Goal: Use online tool/utility: Utilize a website feature to perform a specific function

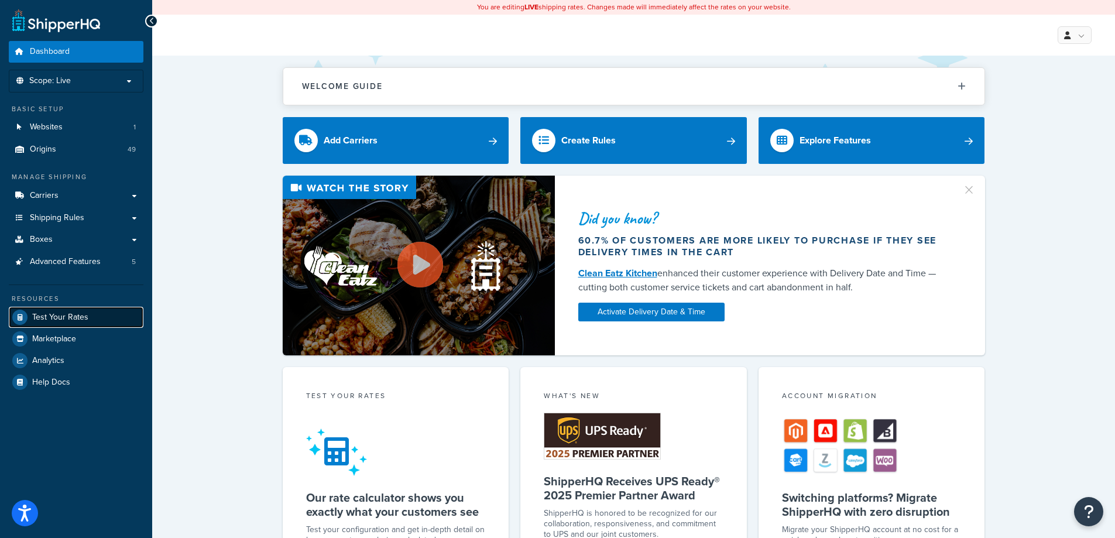
click at [96, 319] on link "Test Your Rates" at bounding box center [76, 317] width 135 height 21
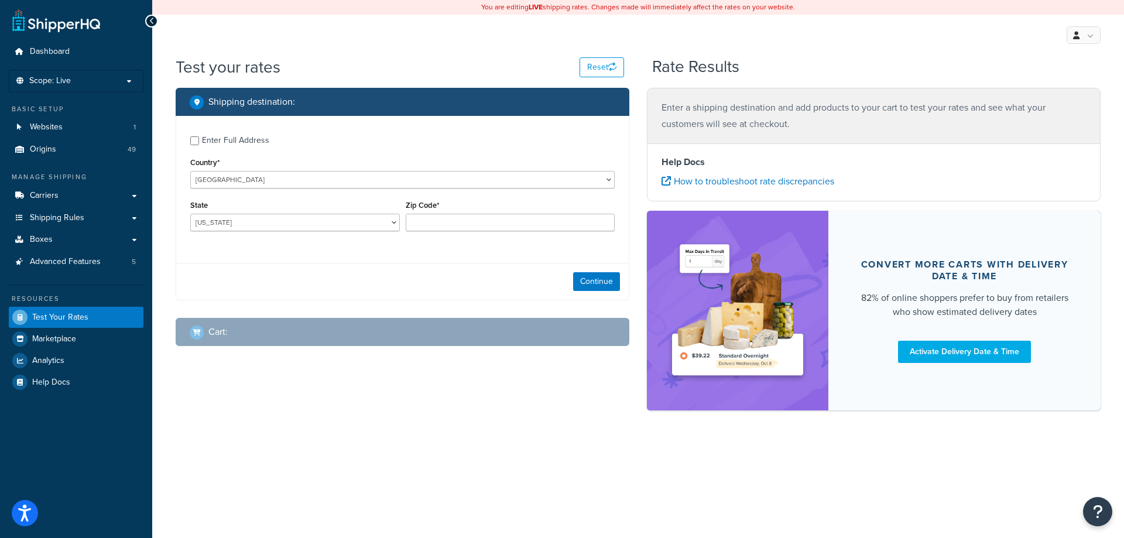
click at [259, 141] on div "Enter Full Address" at bounding box center [235, 140] width 67 height 16
click at [199, 141] on input "Enter Full Address" at bounding box center [194, 140] width 9 height 9
checkbox input "true"
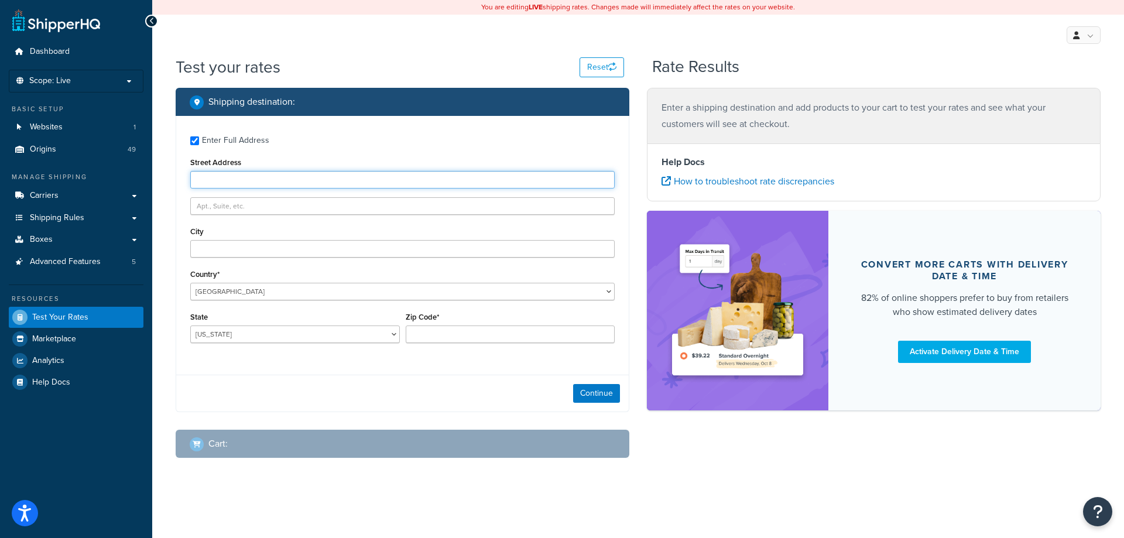
click at [256, 176] on input "Street Address" at bounding box center [402, 180] width 424 height 18
type input "[STREET_ADDRESS]"
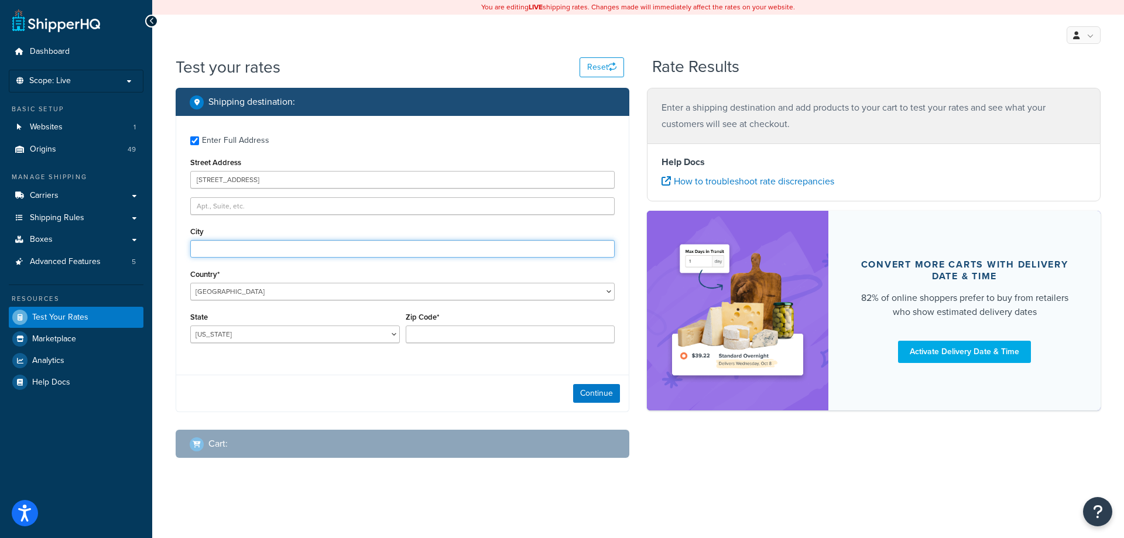
type input "Charlotte"
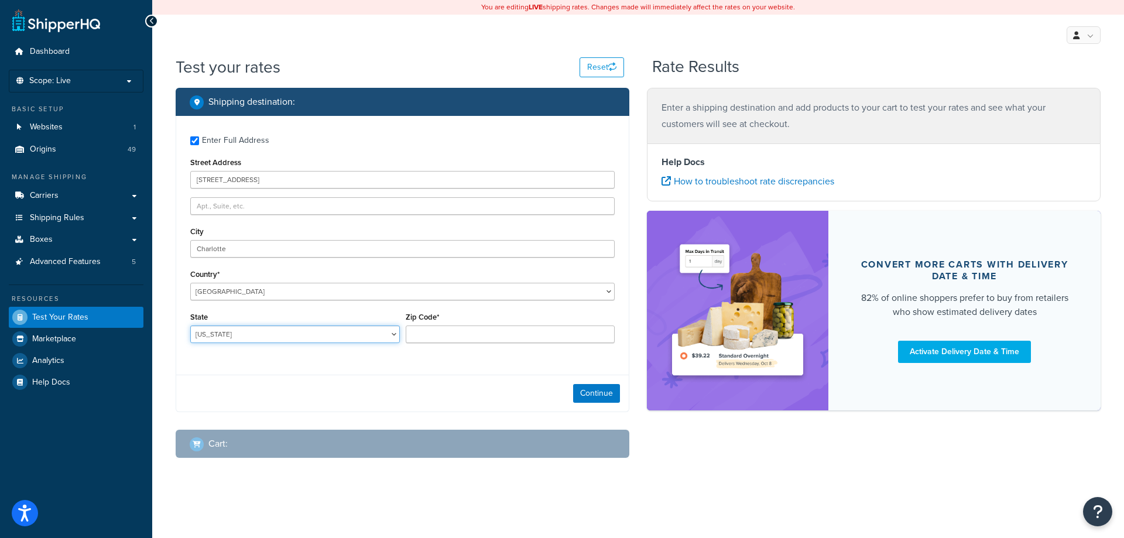
select select "NC"
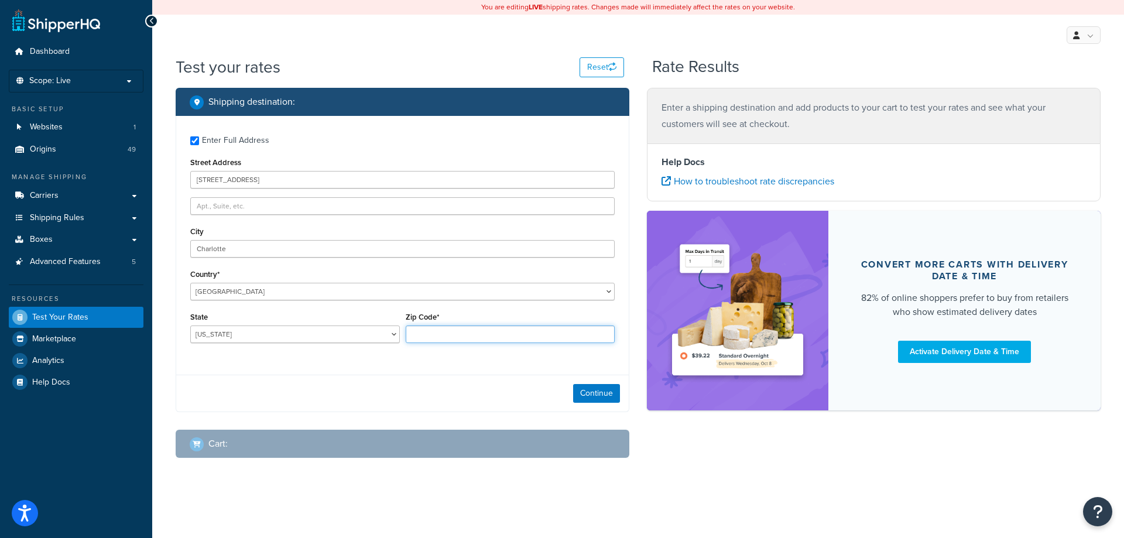
type input "28209"
click at [585, 387] on button "Continue" at bounding box center [596, 393] width 47 height 19
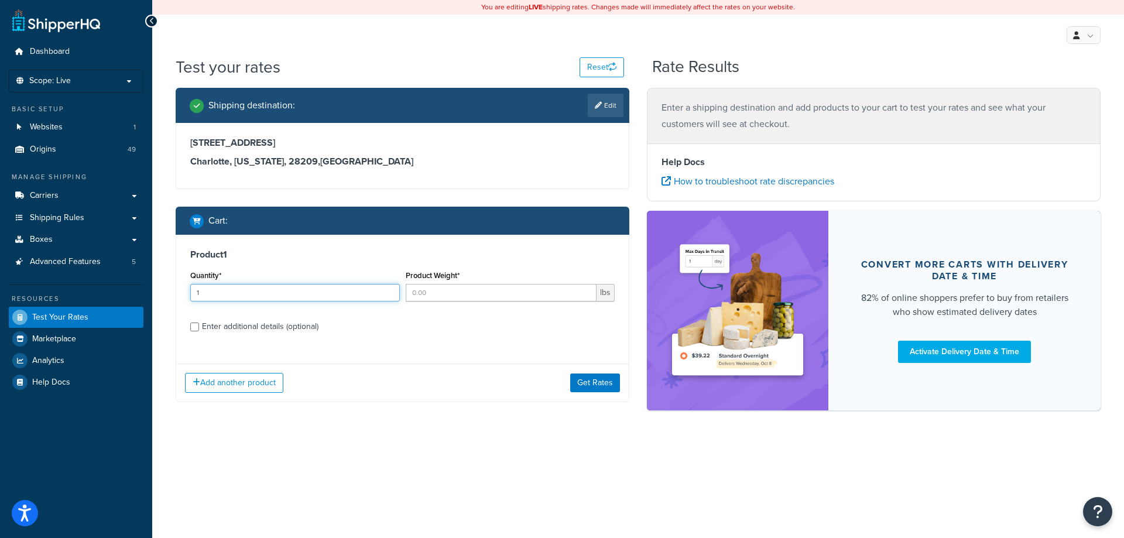
type input "1"
click at [387, 292] on input "1" at bounding box center [295, 293] width 210 height 18
click at [422, 290] on input "Product Weight*" at bounding box center [501, 293] width 191 height 18
type input "55"
click at [429, 292] on input "55" at bounding box center [501, 293] width 191 height 18
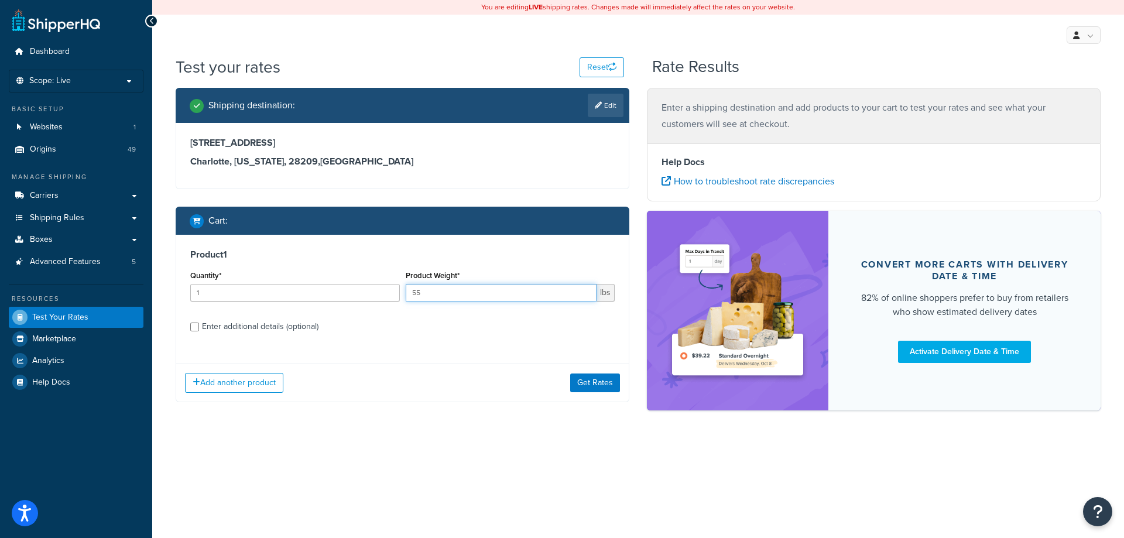
type input "5"
type input "16"
click at [276, 326] on div "Enter additional details (optional)" at bounding box center [260, 326] width 117 height 16
click at [199, 326] on input "Enter additional details (optional)" at bounding box center [194, 327] width 9 height 9
checkbox input "true"
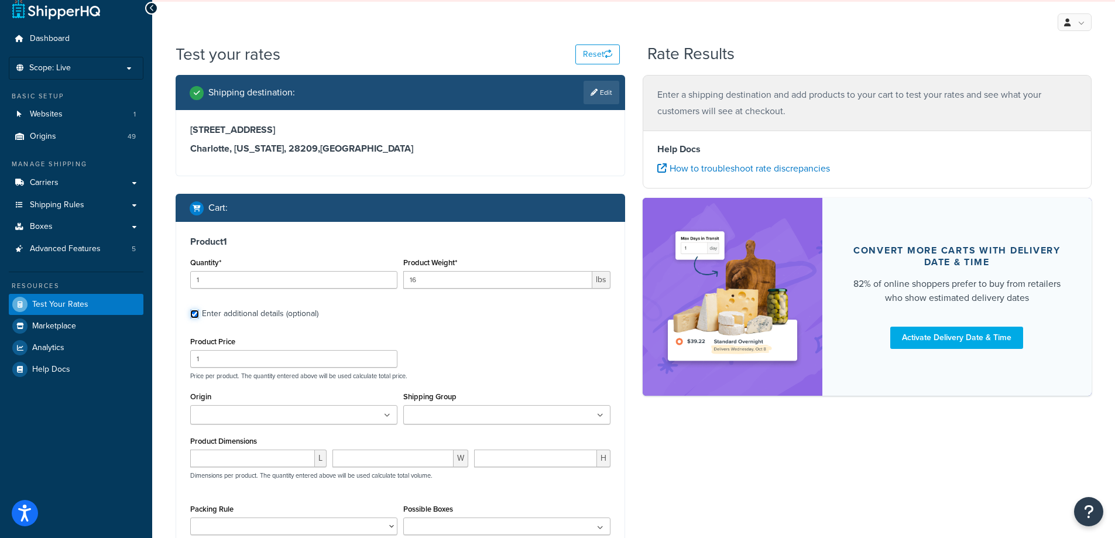
scroll to position [24, 0]
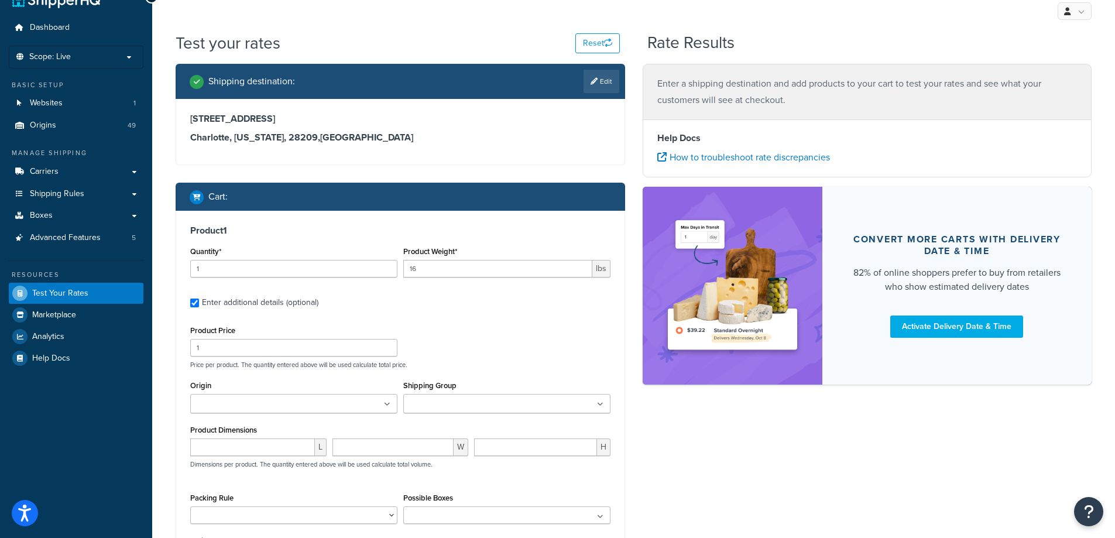
click at [276, 404] on input "Origin" at bounding box center [246, 404] width 104 height 13
type input "denios u"
click at [472, 354] on div "Product Price 1 Price per product. The quantity entered above will be used calc…" at bounding box center [400, 346] width 426 height 46
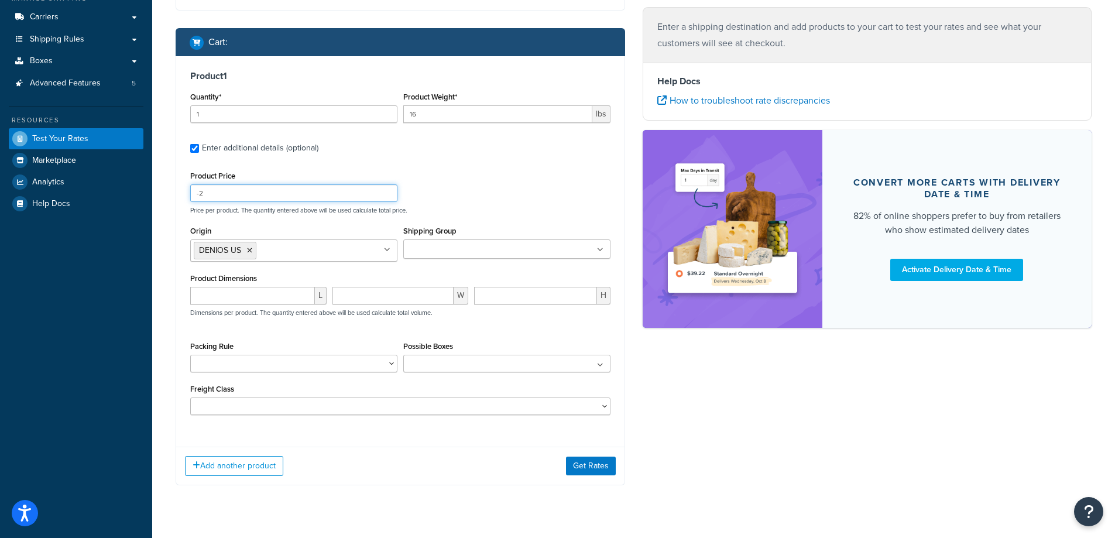
scroll to position [204, 0]
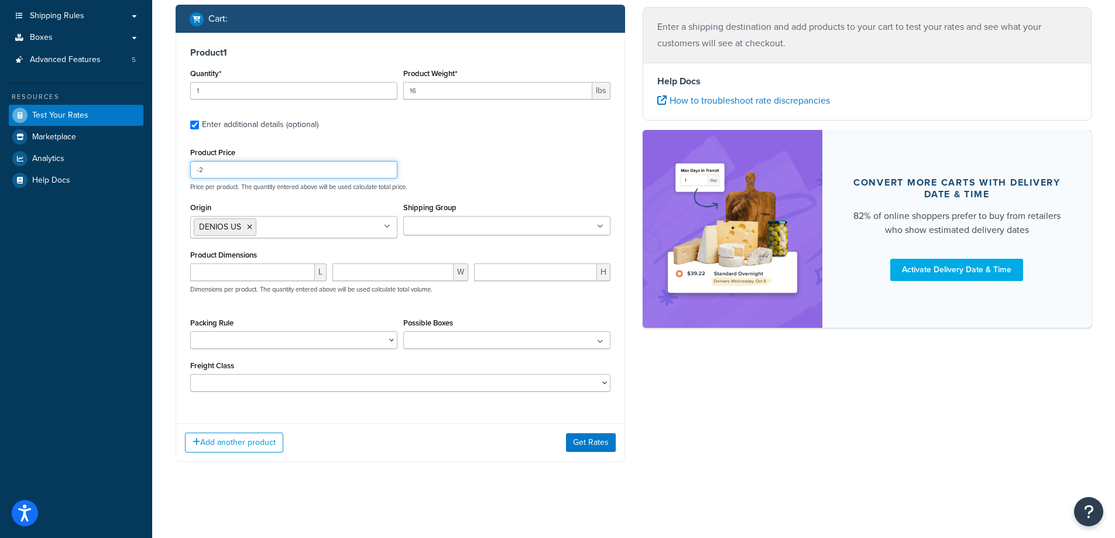
type input "-2"
click at [268, 265] on input "number" at bounding box center [252, 272] width 125 height 18
type input "55"
type input "5"
type input "26"
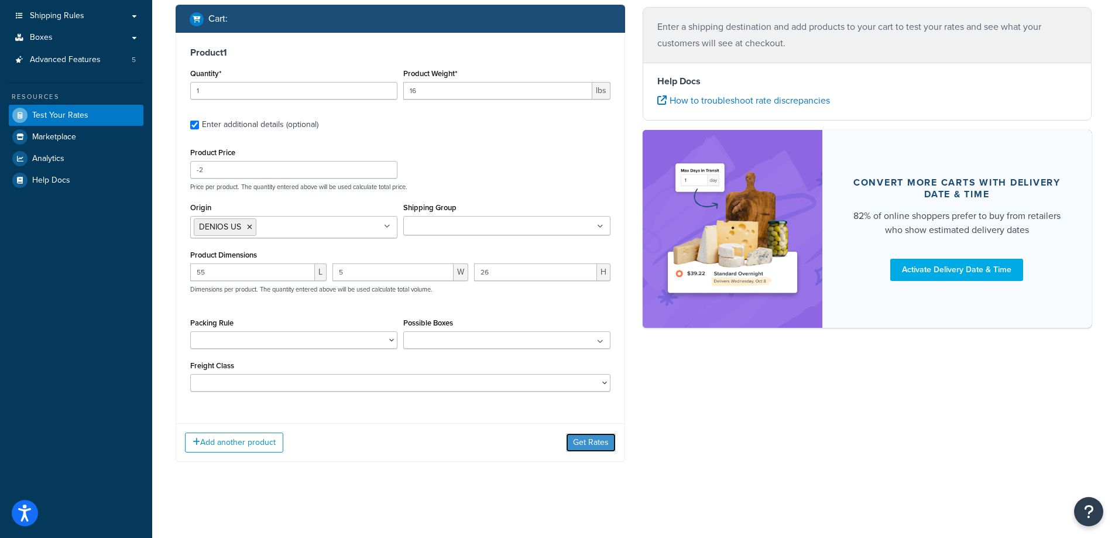
click at [608, 432] on div "Add another product Get Rates" at bounding box center [400, 442] width 448 height 38
click at [607, 444] on button "Get Rates" at bounding box center [591, 442] width 50 height 19
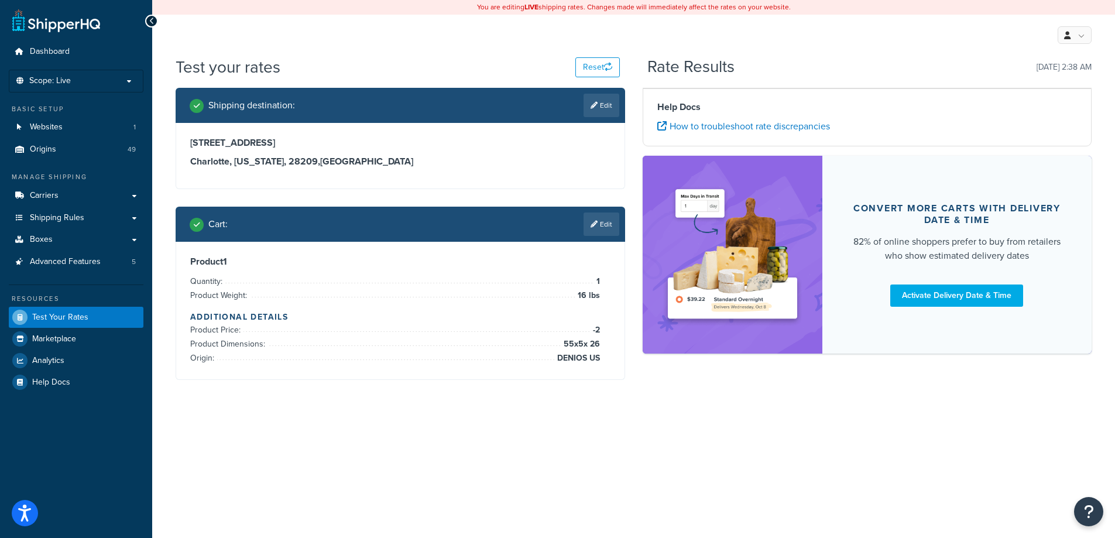
scroll to position [0, 0]
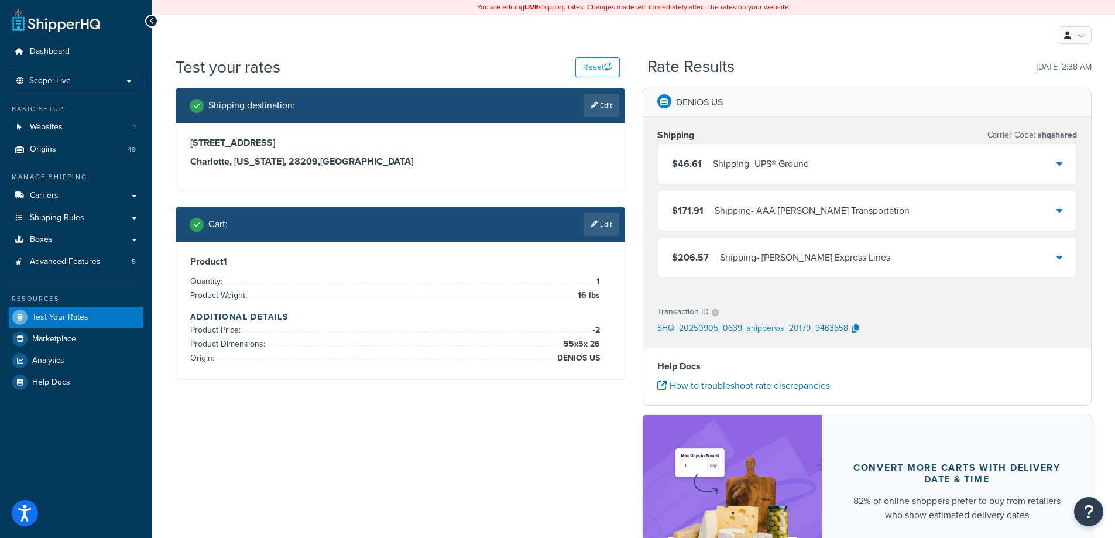
drag, startPoint x: 607, startPoint y: 231, endPoint x: 609, endPoint y: 225, distance: 6.3
click at [608, 230] on link "Edit" at bounding box center [602, 224] width 36 height 23
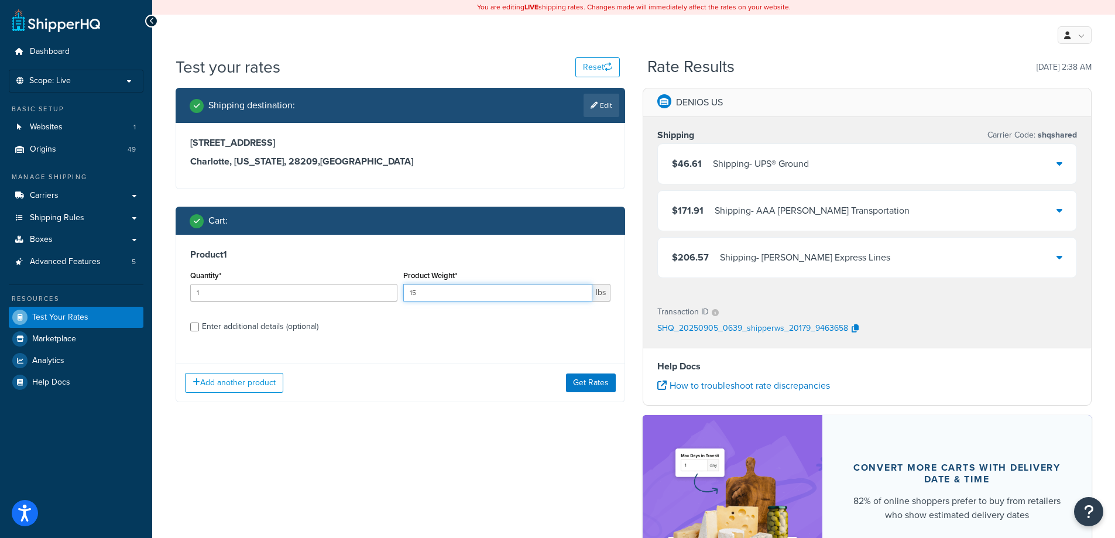
type input "15"
click at [579, 295] on input "15" at bounding box center [497, 293] width 189 height 18
click at [580, 381] on button "Get Rates" at bounding box center [591, 383] width 50 height 19
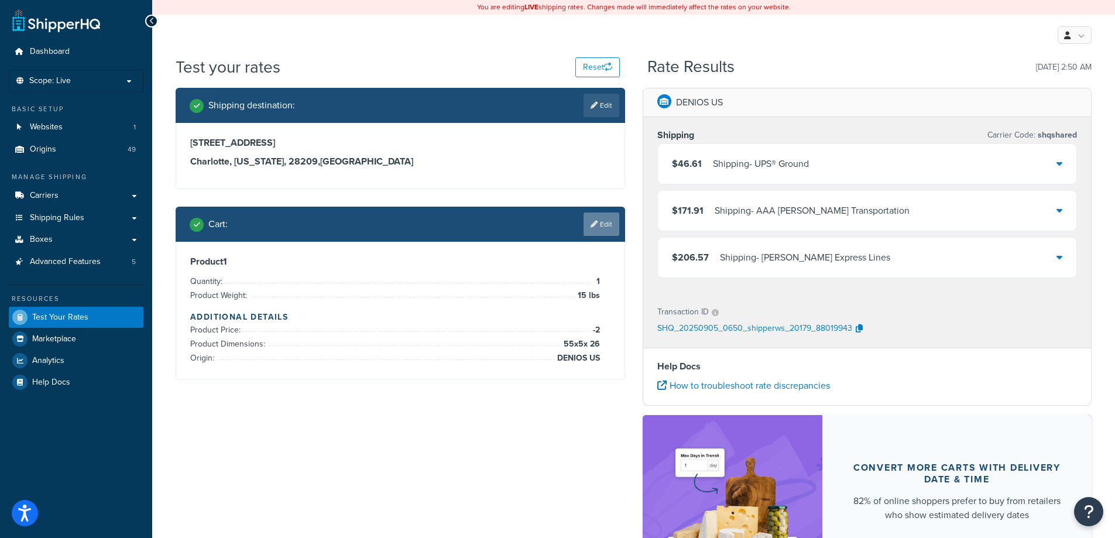
click at [609, 224] on link "Edit" at bounding box center [602, 224] width 36 height 23
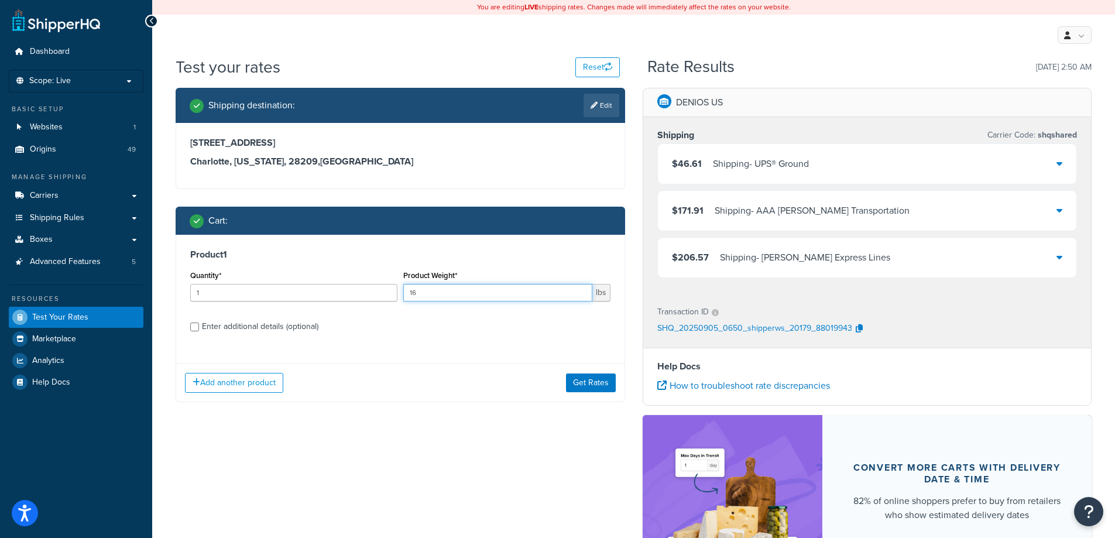
type input "16"
click at [580, 291] on input "16" at bounding box center [497, 293] width 189 height 18
click at [587, 385] on button "Get Rates" at bounding box center [591, 383] width 50 height 19
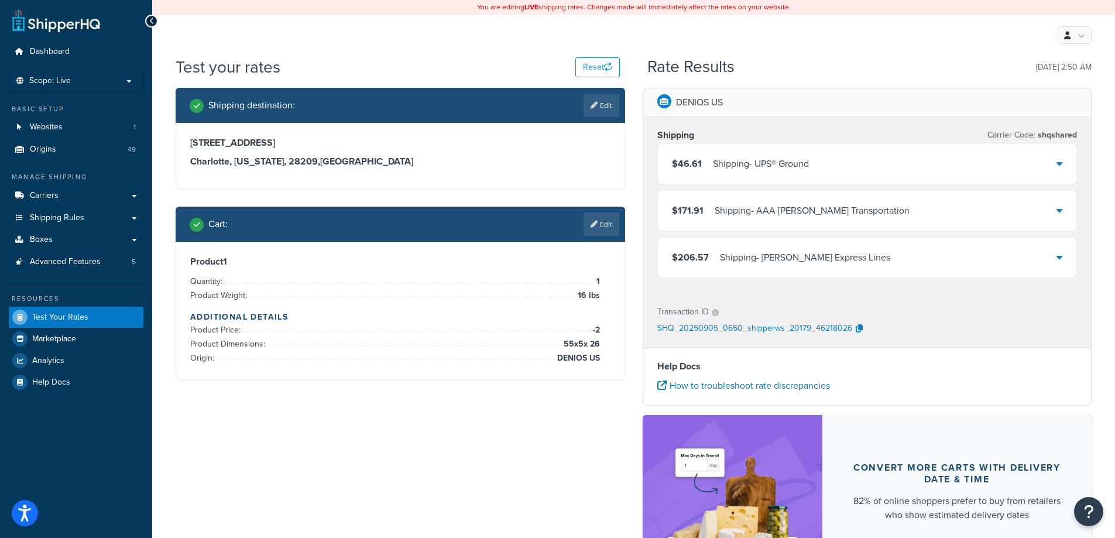
click at [557, 399] on div "Shipping destination : Edit [STREET_ADDRESS][US_STATE] Cart : Edit Product 1 Qu…" at bounding box center [634, 356] width 934 height 537
click at [612, 206] on div "Shipping destination : Edit [STREET_ADDRESS][US_STATE] Cart : Edit Product 1 Qu…" at bounding box center [400, 243] width 467 height 310
click at [609, 221] on link "Edit" at bounding box center [602, 224] width 36 height 23
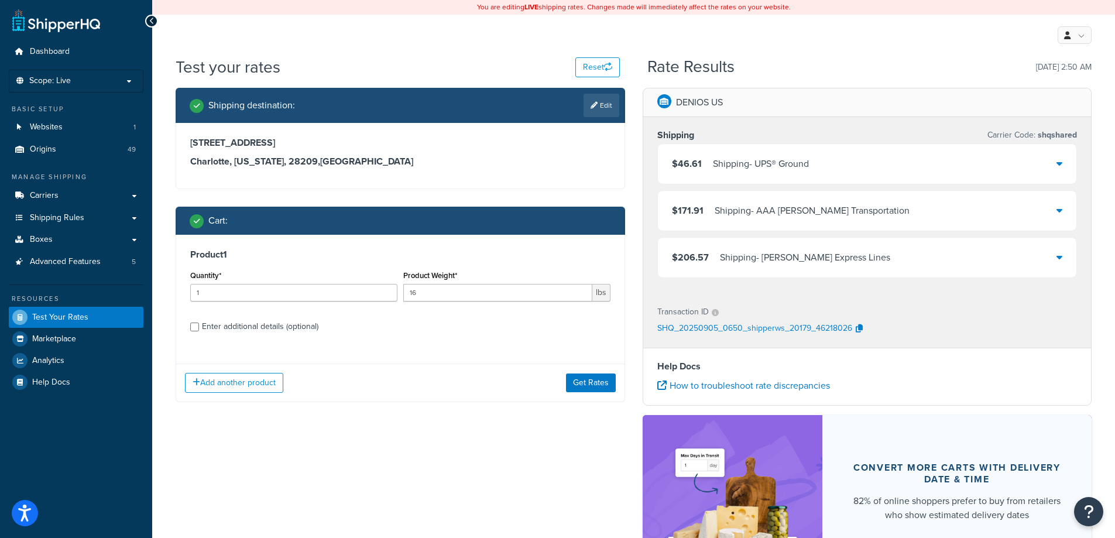
click at [304, 324] on div "Enter additional details (optional)" at bounding box center [260, 326] width 117 height 16
click at [199, 324] on input "Enter additional details (optional)" at bounding box center [194, 327] width 9 height 9
checkbox input "true"
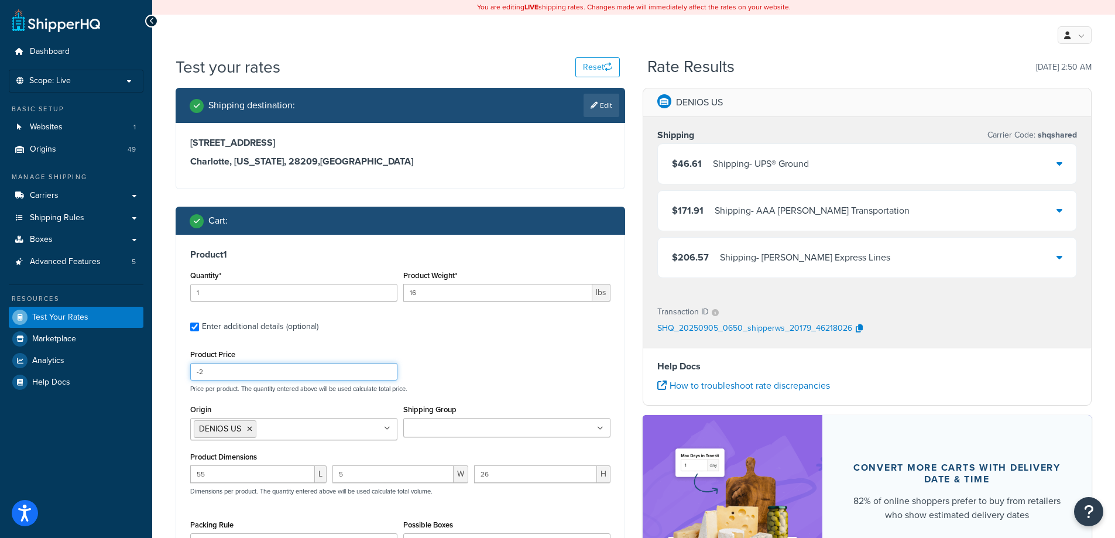
click at [269, 375] on input "-2" at bounding box center [293, 372] width 207 height 18
click at [475, 364] on div "Product Price Price per product. The quantity entered above will be used calcul…" at bounding box center [400, 370] width 426 height 46
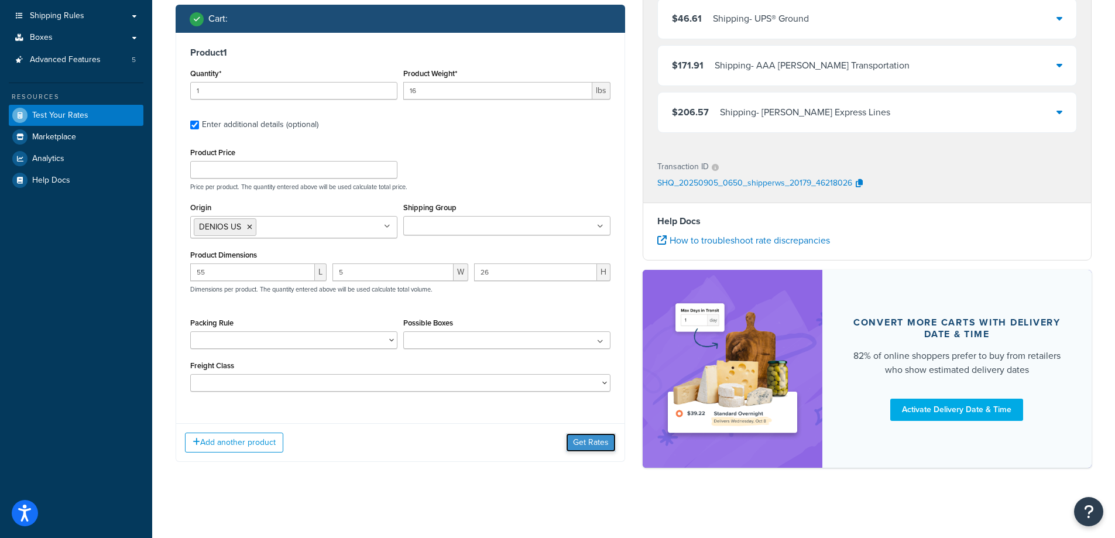
click at [580, 438] on button "Get Rates" at bounding box center [591, 442] width 50 height 19
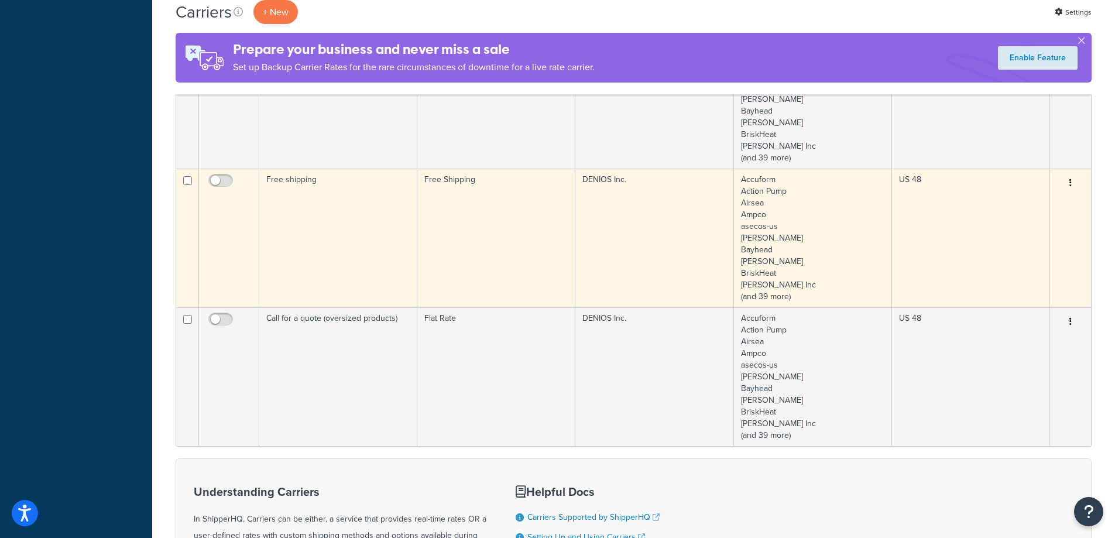
scroll to position [468, 0]
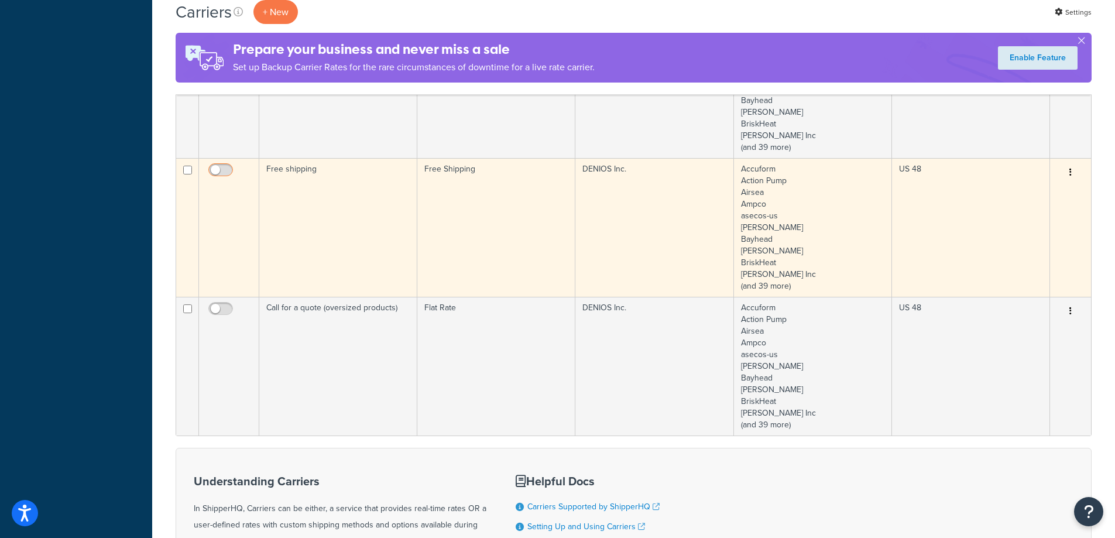
click at [223, 174] on input "checkbox" at bounding box center [222, 173] width 32 height 15
checkbox input "true"
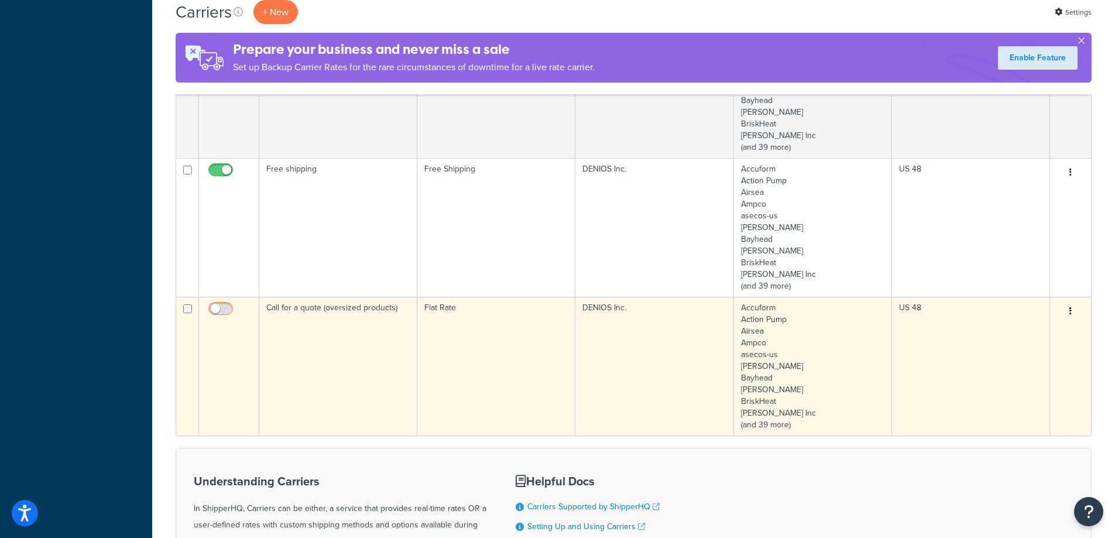
click at [221, 306] on input "checkbox" at bounding box center [222, 311] width 32 height 15
checkbox input "true"
